Goal: Task Accomplishment & Management: Manage account settings

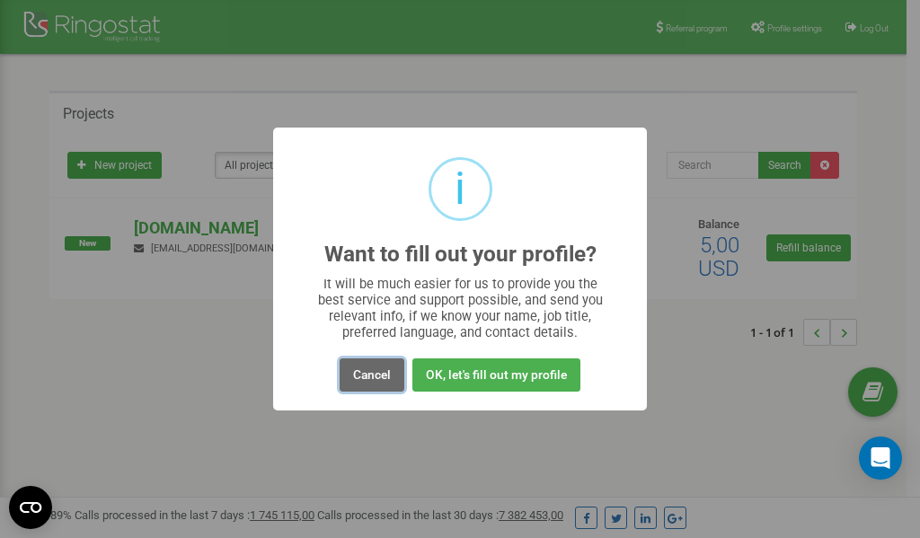
click at [375, 374] on button "Cancel" at bounding box center [371, 374] width 65 height 33
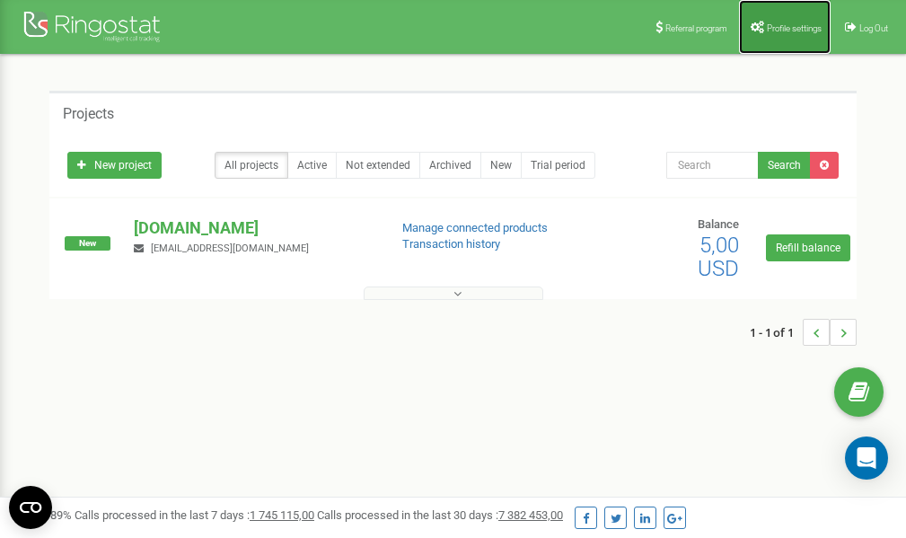
click at [786, 37] on link "Profile settings" at bounding box center [785, 27] width 92 height 54
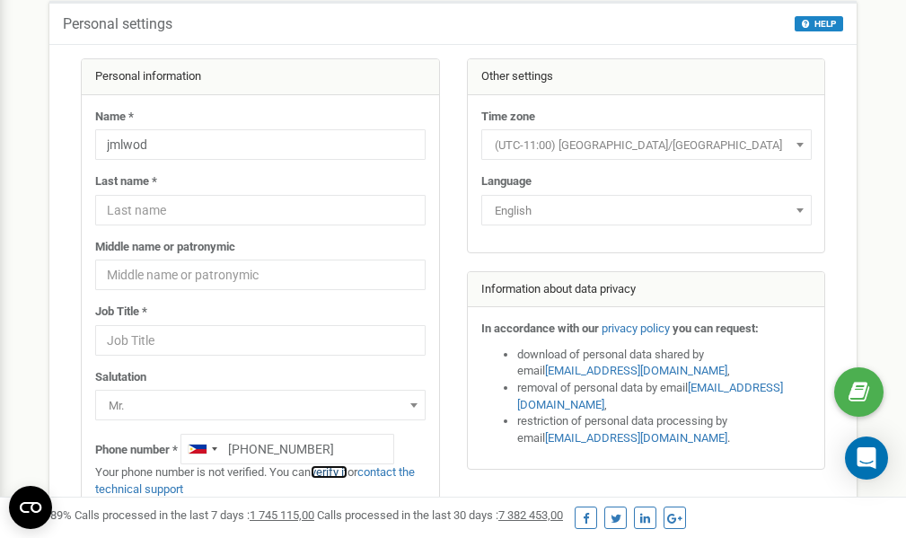
click at [336, 472] on link "verify it" at bounding box center [329, 471] width 37 height 13
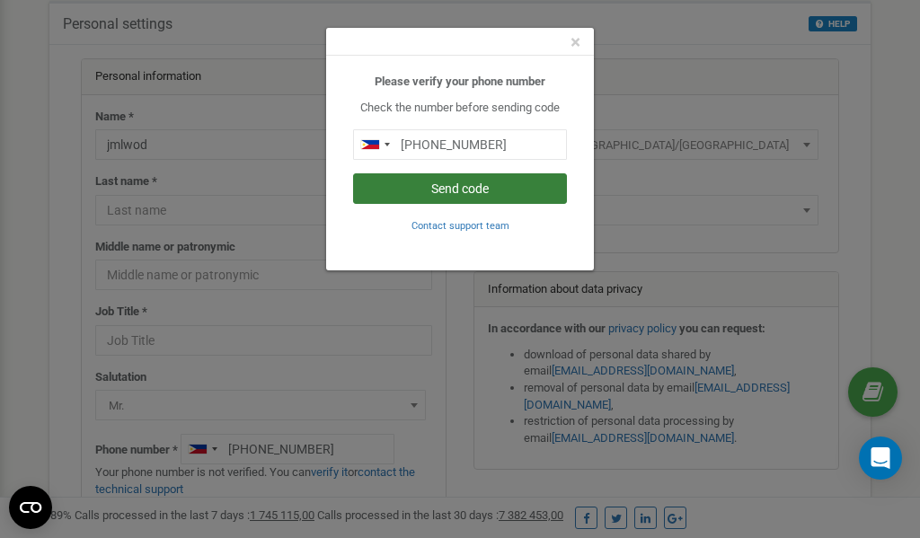
click at [431, 189] on button "Send code" at bounding box center [460, 188] width 214 height 31
